Goal: Information Seeking & Learning: Learn about a topic

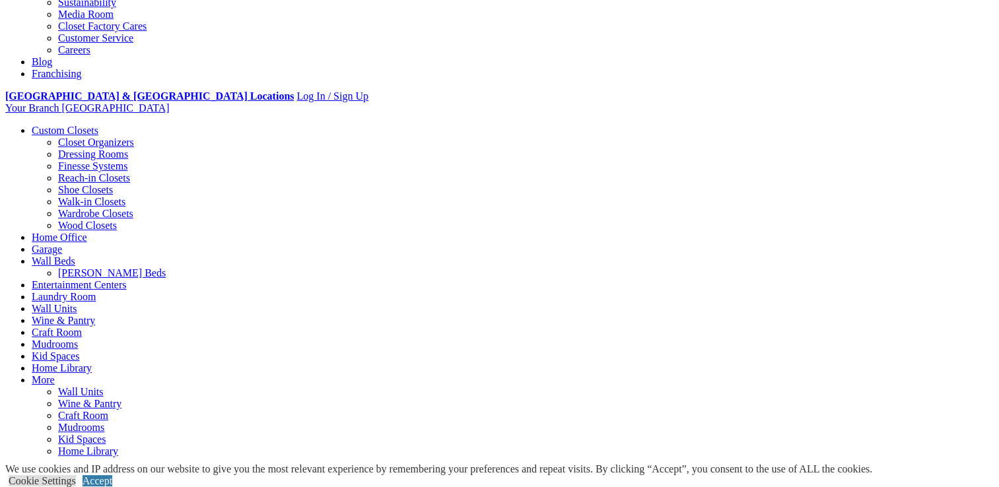
scroll to position [409, 0]
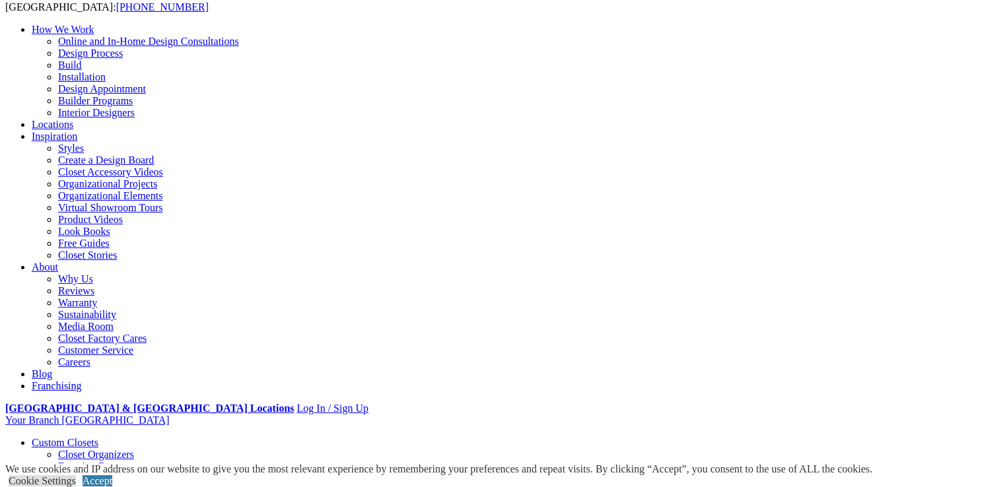
scroll to position [0, 0]
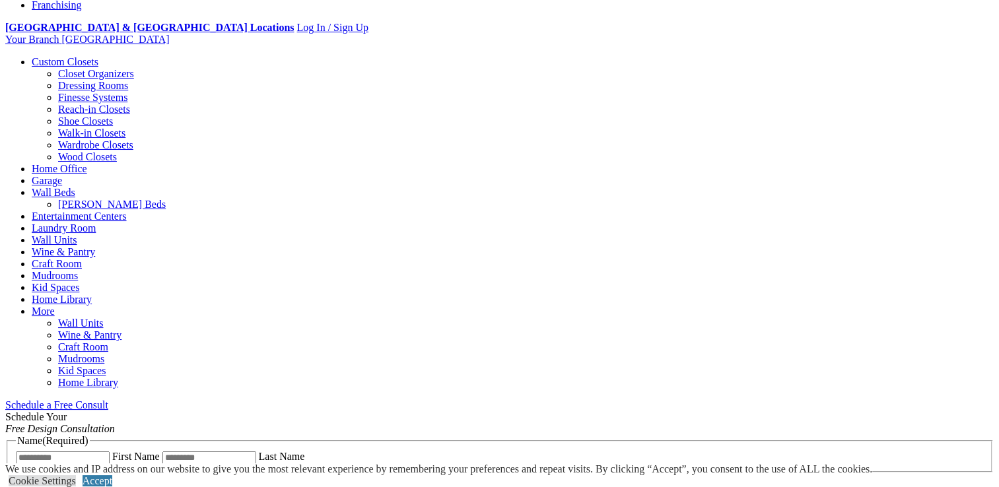
scroll to position [475, 0]
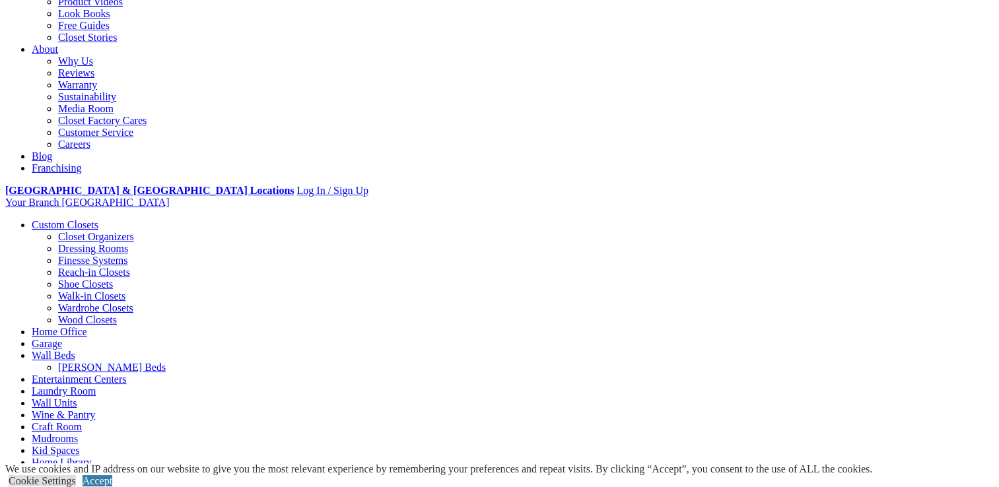
scroll to position [325, 0]
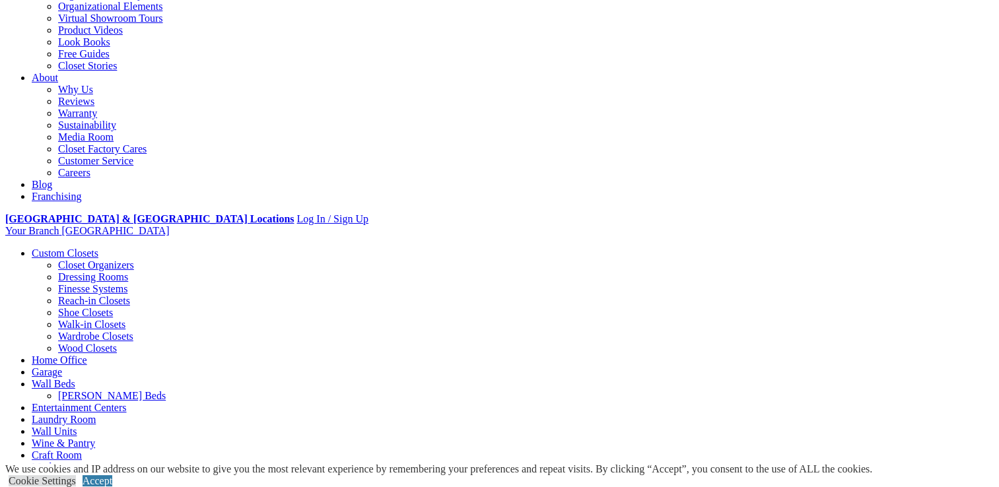
scroll to position [294, 0]
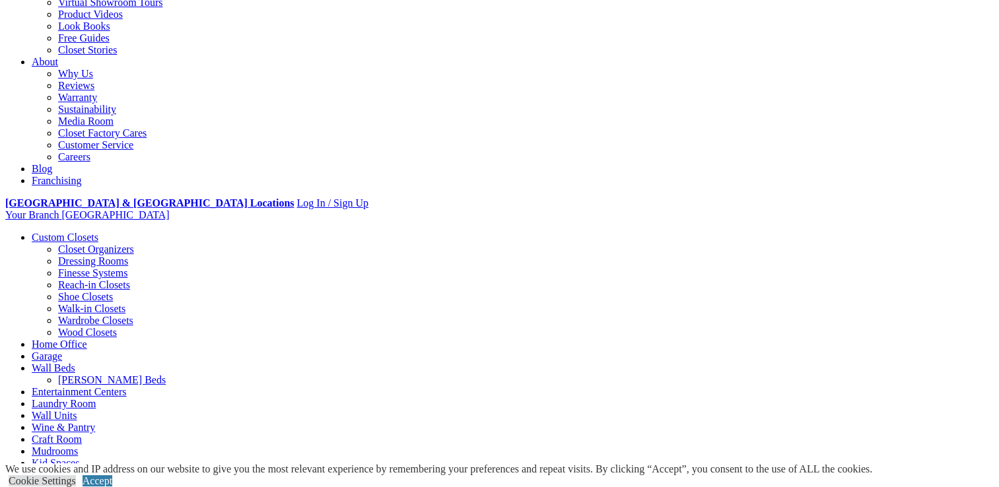
scroll to position [315, 0]
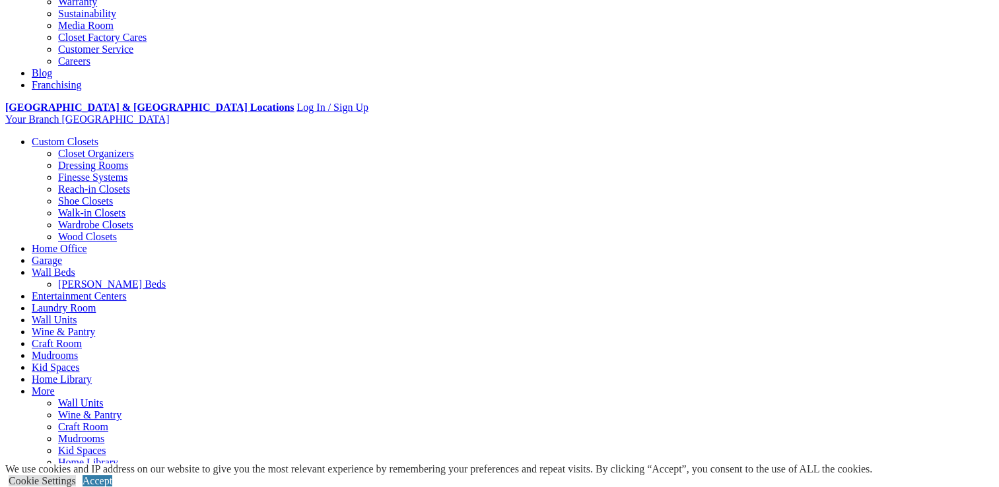
scroll to position [412, 0]
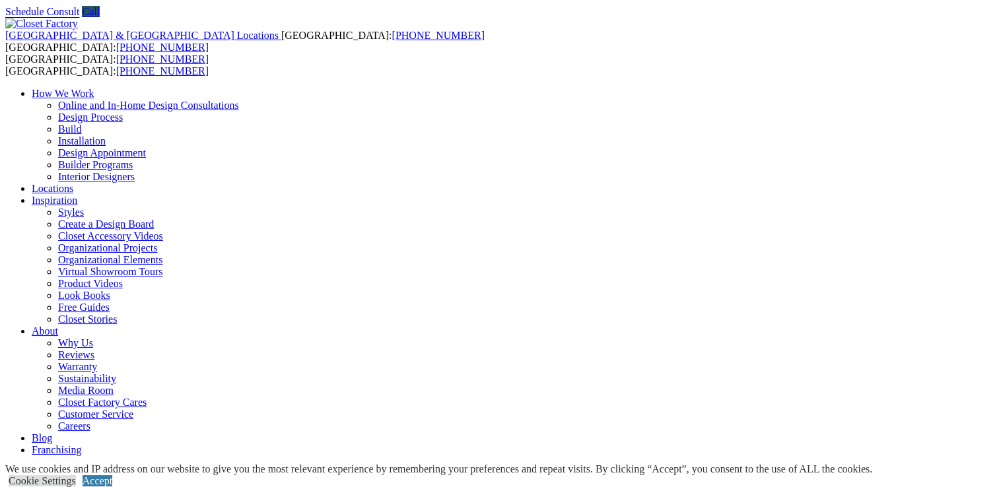
scroll to position [0, 0]
